Goal: Task Accomplishment & Management: Use online tool/utility

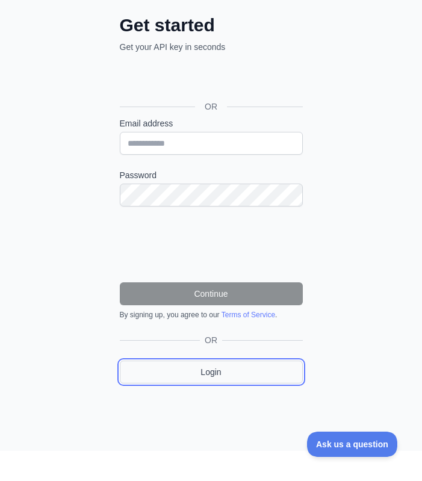
click at [212, 369] on link "Login" at bounding box center [211, 372] width 183 height 23
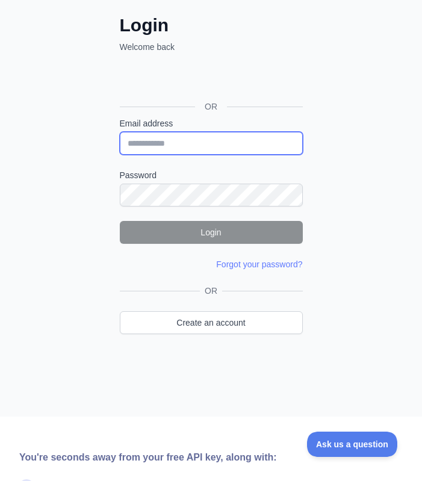
click at [237, 140] on input "Email address" at bounding box center [211, 143] width 183 height 23
type input "**********"
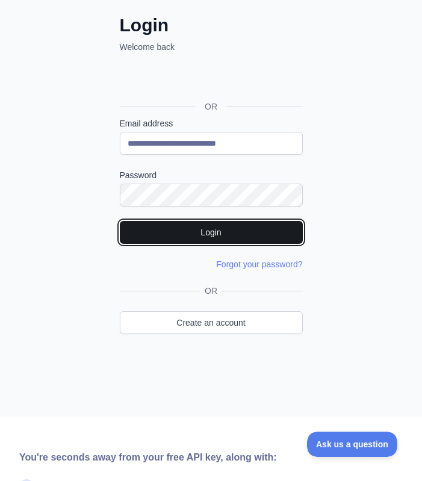
click at [224, 231] on button "Login" at bounding box center [211, 232] width 183 height 23
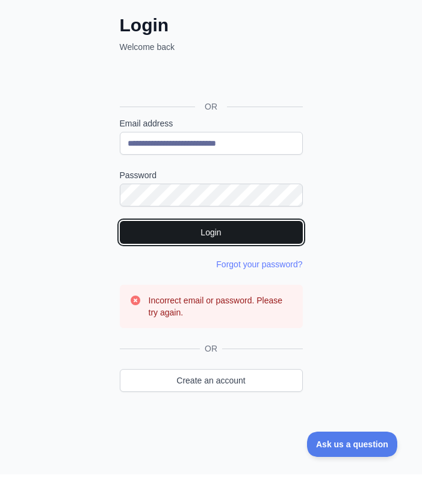
click at [212, 224] on button "Login" at bounding box center [211, 232] width 183 height 23
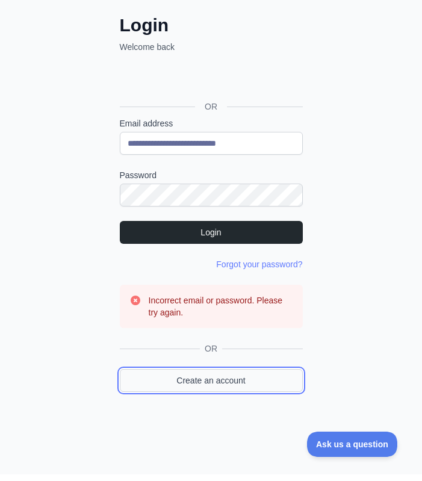
click at [210, 379] on link "Create an account" at bounding box center [211, 380] width 183 height 23
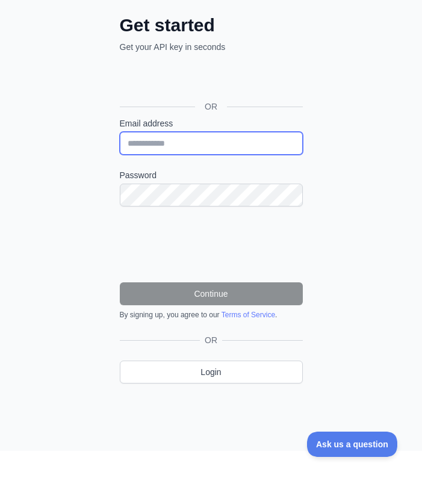
click at [187, 136] on input "Email address" at bounding box center [211, 143] width 183 height 23
type input "**********"
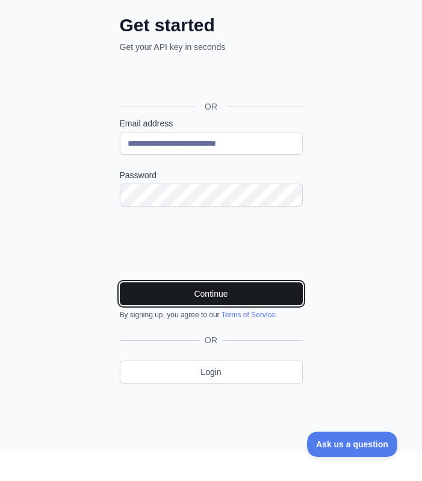
click at [210, 297] on button "Continue" at bounding box center [211, 294] width 183 height 23
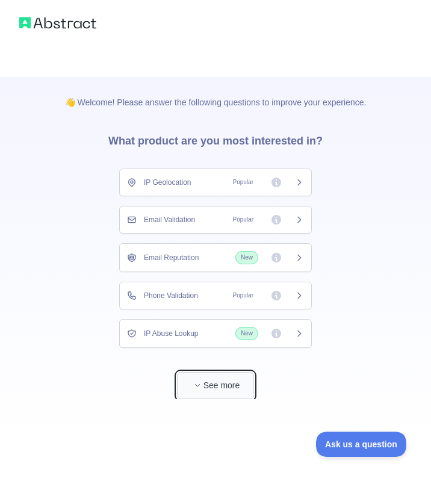
click at [211, 381] on button "See more" at bounding box center [215, 385] width 77 height 27
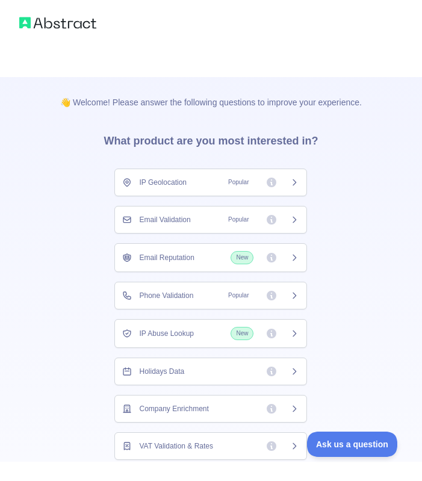
click at [301, 219] on div "Email Validation Popular" at bounding box center [210, 220] width 193 height 28
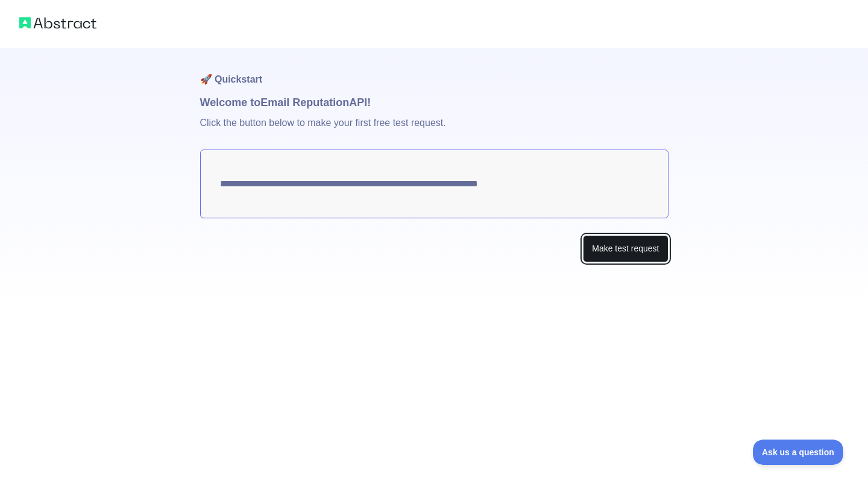
click at [422, 260] on button "Make test request" at bounding box center [625, 248] width 85 height 27
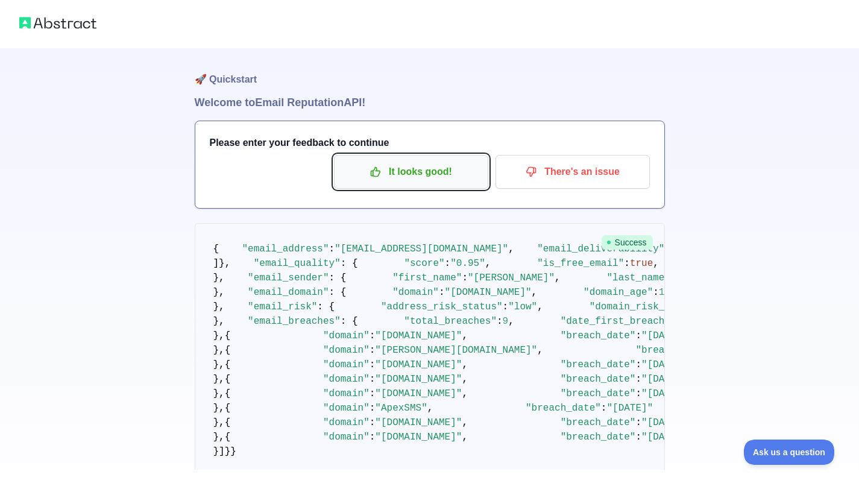
click at [422, 166] on p "It looks good!" at bounding box center [411, 171] width 136 height 20
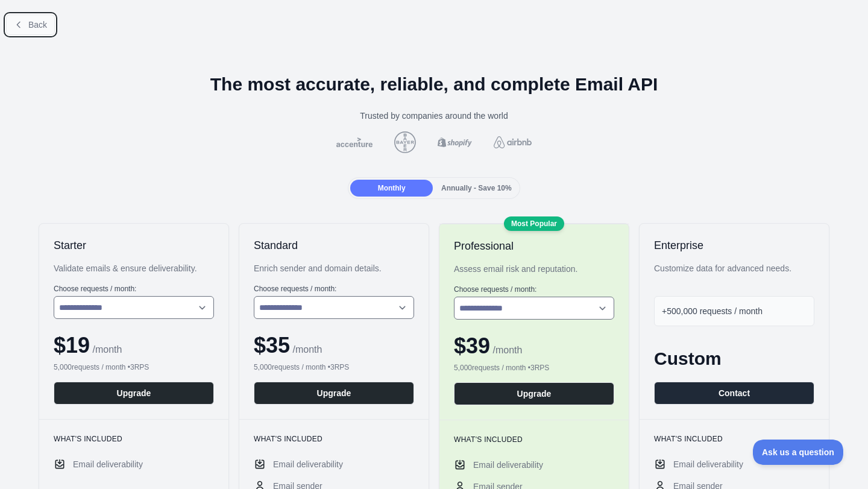
click at [39, 26] on span "Back" at bounding box center [37, 25] width 19 height 10
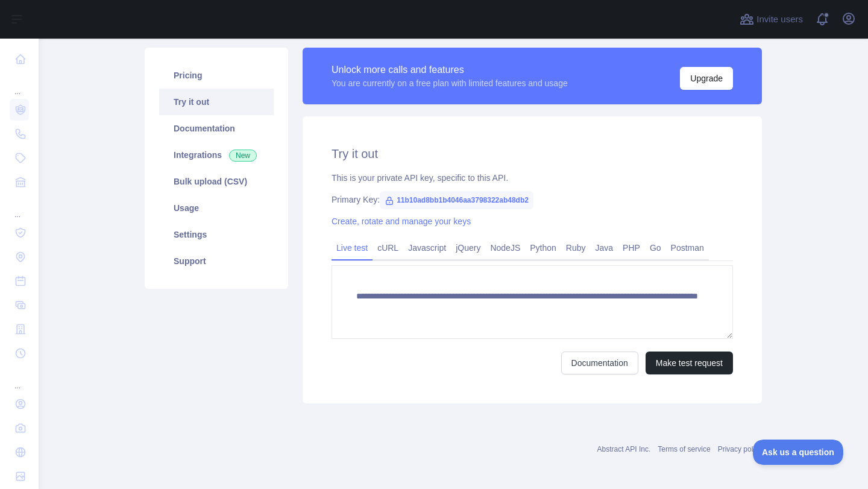
scroll to position [84, 0]
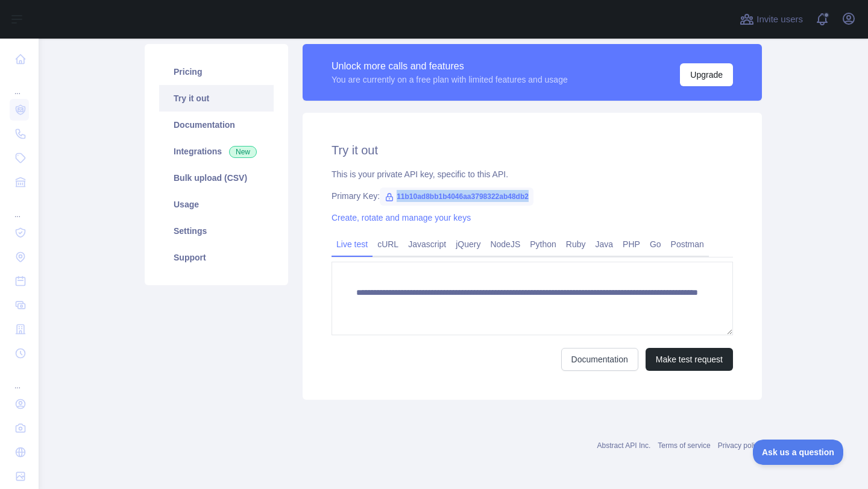
drag, startPoint x: 533, startPoint y: 199, endPoint x: 383, endPoint y: 189, distance: 149.7
click at [383, 190] on div "Primary Key: 11b10ad8bb1b4046aa3798322ab48db2" at bounding box center [531, 196] width 401 height 12
copy span "11b10ad8bb1b4046aa3798322ab48db2"
